Goal: Task Accomplishment & Management: Use online tool/utility

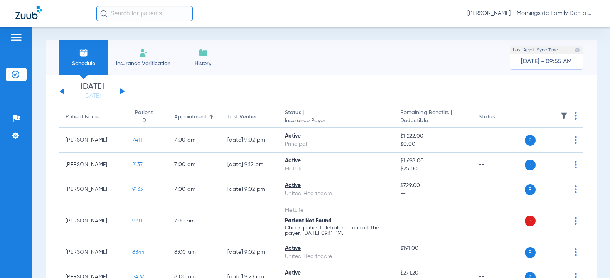
click at [135, 61] on span "Insurance Verification" at bounding box center [143, 64] width 60 height 8
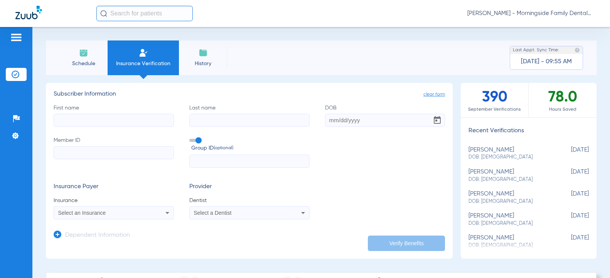
click at [93, 120] on input "First name" at bounding box center [114, 120] width 120 height 13
click at [128, 214] on div "Select an Insurance" at bounding box center [102, 212] width 89 height 5
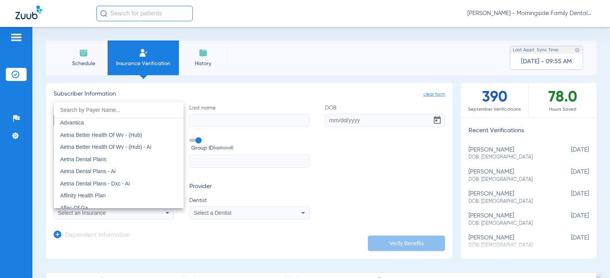
scroll to position [154, 0]
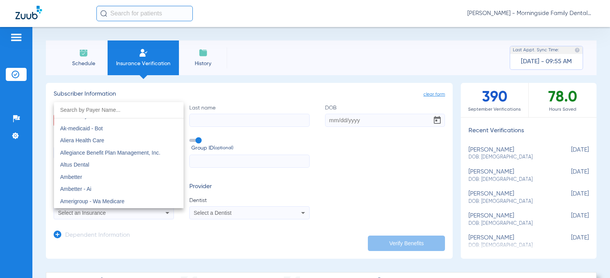
click at [280, 215] on div at bounding box center [305, 139] width 610 height 278
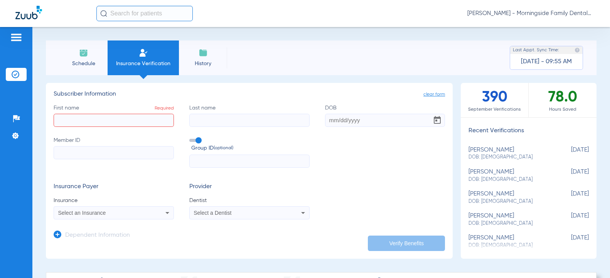
click at [281, 218] on mat-select "Select a Dentist" at bounding box center [249, 212] width 120 height 13
click at [279, 211] on div "Select a Dentist" at bounding box center [238, 212] width 89 height 5
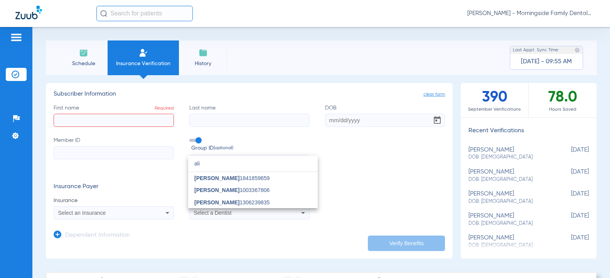
scroll to position [0, 0]
type input "alik"
click at [422, 246] on div at bounding box center [305, 139] width 610 height 278
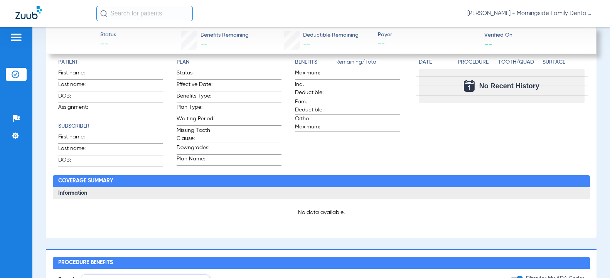
scroll to position [193, 0]
